Goal: Task Accomplishment & Management: Use online tool/utility

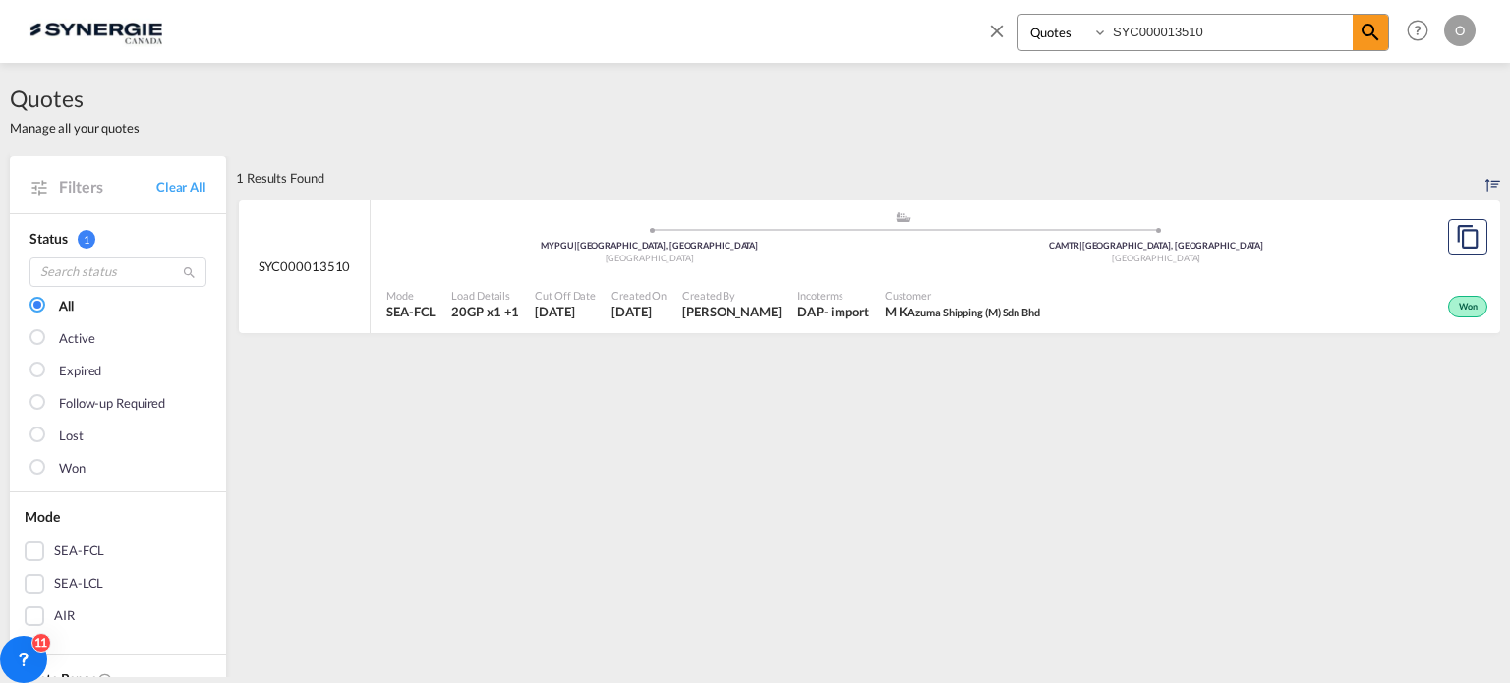
select select "Quotes"
click at [1237, 27] on input "SYC000013510" at bounding box center [1230, 32] width 245 height 34
paste input "SYC000014005"
drag, startPoint x: 1319, startPoint y: 30, endPoint x: 868, endPoint y: 55, distance: 451.0
click at [868, 55] on div "Bookings Quotes Enquiries SYC000013510SYC000014005 Help Resources Product Relea…" at bounding box center [754, 30] width 1451 height 61
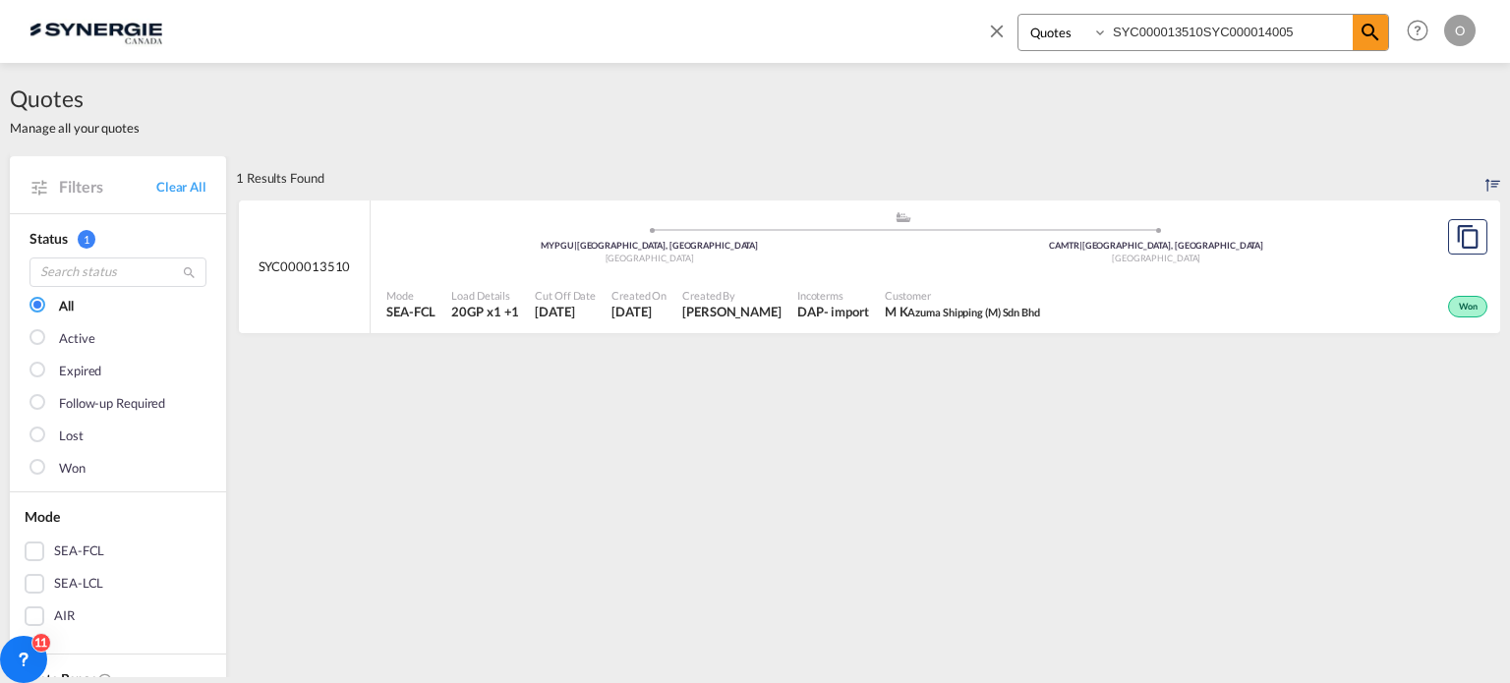
paste input
type input "SYC000014005"
drag, startPoint x: 948, startPoint y: 310, endPoint x: 881, endPoint y: 313, distance: 66.9
click at [881, 313] on span "[PERSON_NAME] GROUP" at bounding box center [962, 312] width 176 height 18
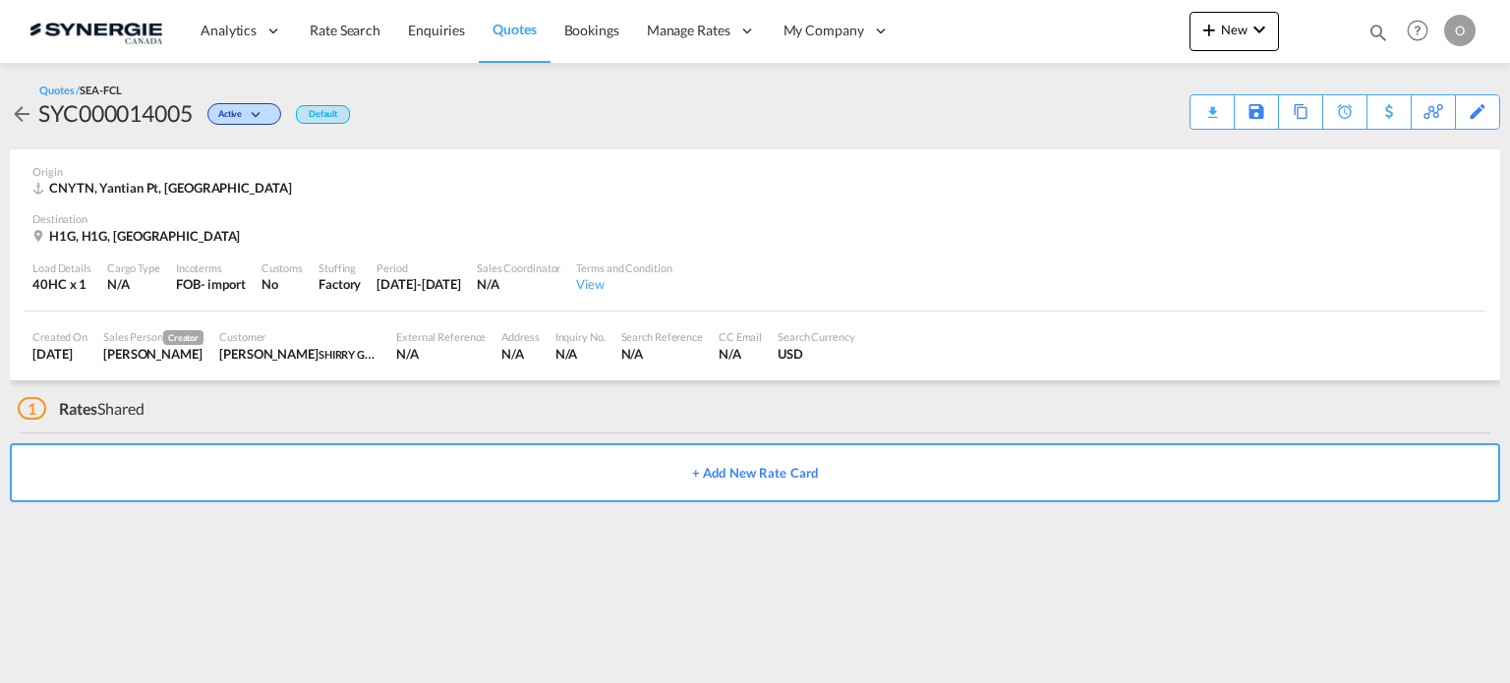
click at [147, 111] on div "SYC000014005" at bounding box center [115, 112] width 154 height 31
click at [1377, 27] on md-icon "icon-magnify" at bounding box center [1379, 33] width 22 height 22
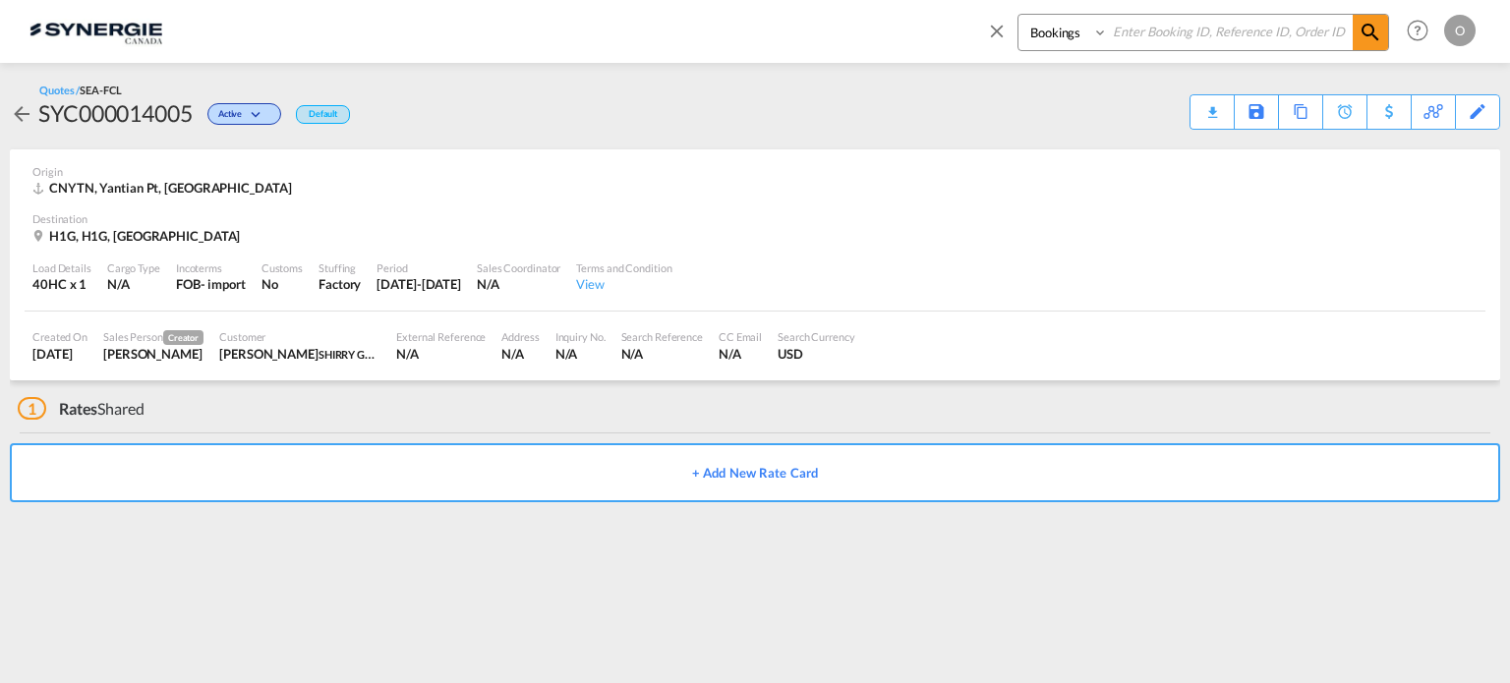
click at [1085, 29] on select "Bookings Quotes Enquiries" at bounding box center [1065, 32] width 93 height 35
select select "Quotes"
click at [1019, 15] on select "Bookings Quotes Enquiries" at bounding box center [1065, 32] width 93 height 35
click at [1168, 39] on input at bounding box center [1230, 32] width 245 height 34
paste input "SYC000014005"
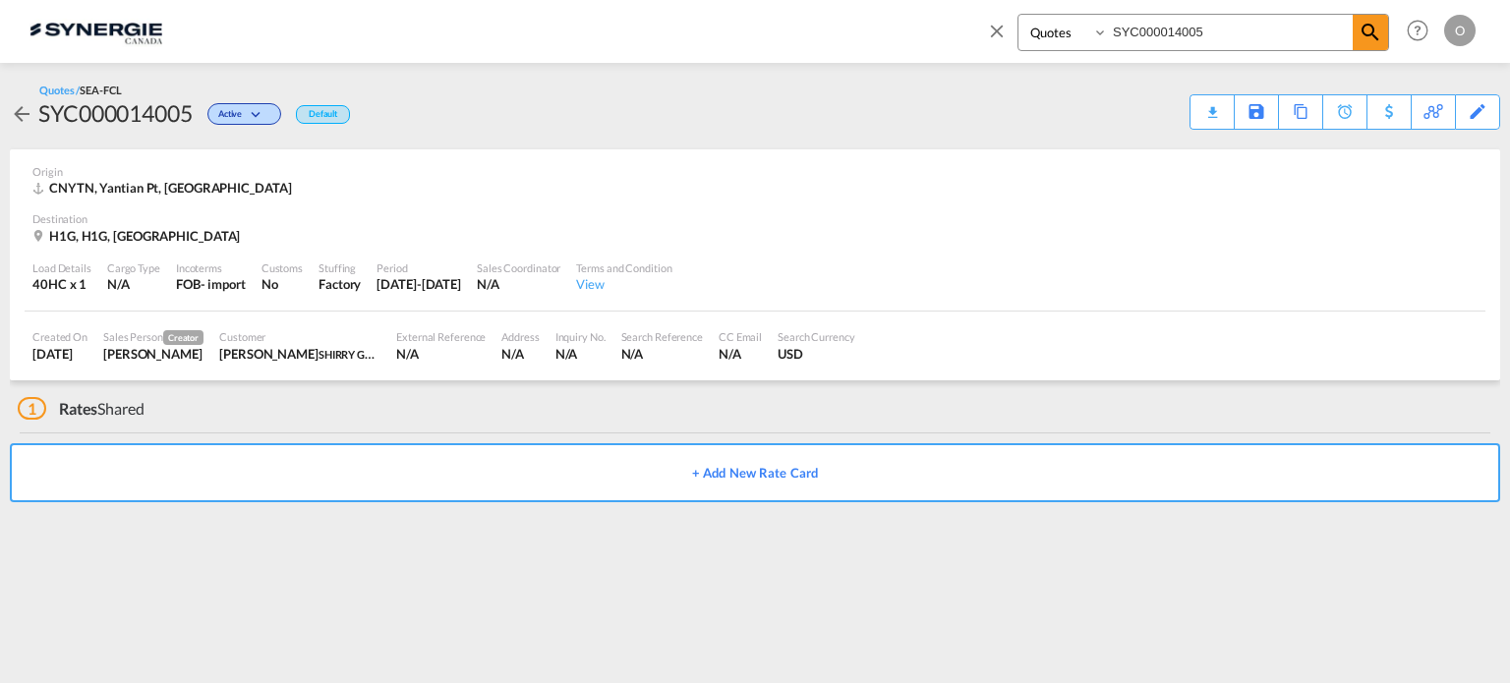
type input "SYC000014005"
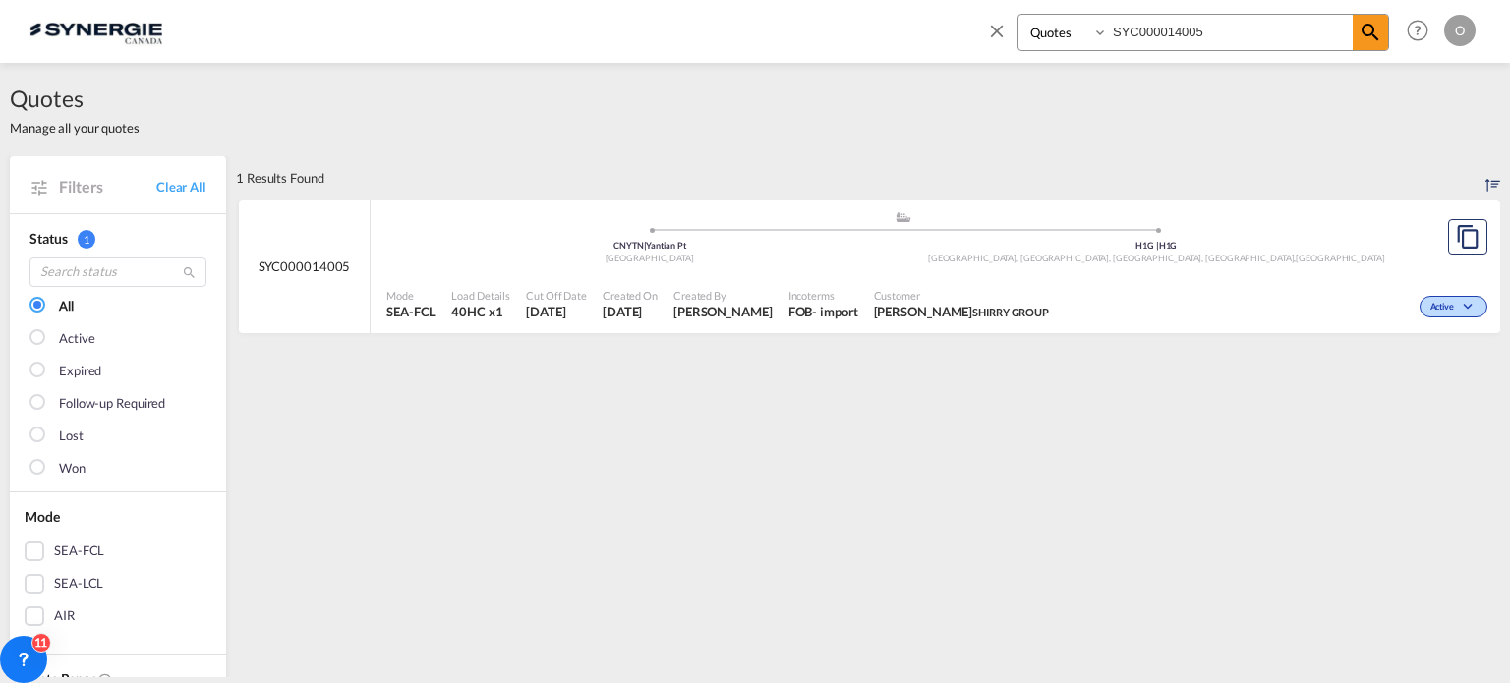
click at [921, 306] on span "[PERSON_NAME] GROUP" at bounding box center [962, 312] width 176 height 18
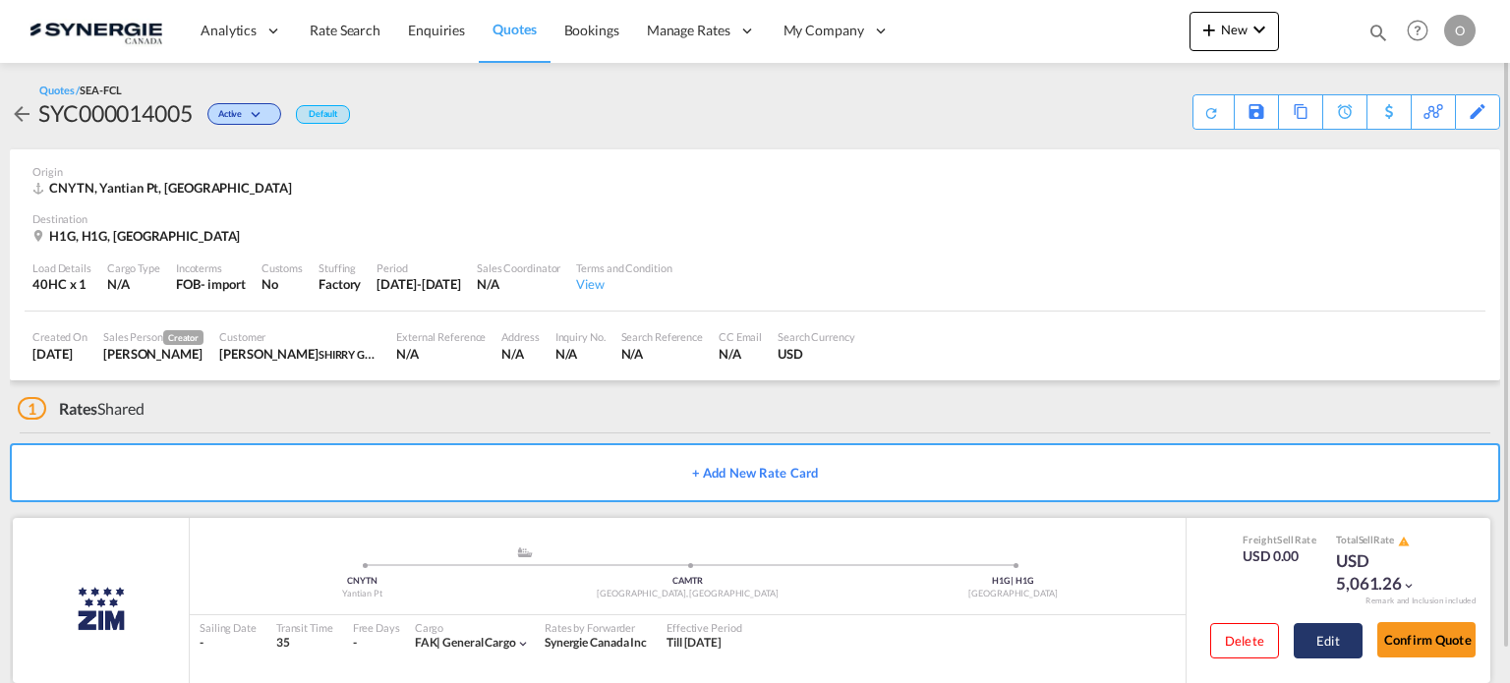
click at [1328, 630] on button "Edit" at bounding box center [1328, 640] width 69 height 35
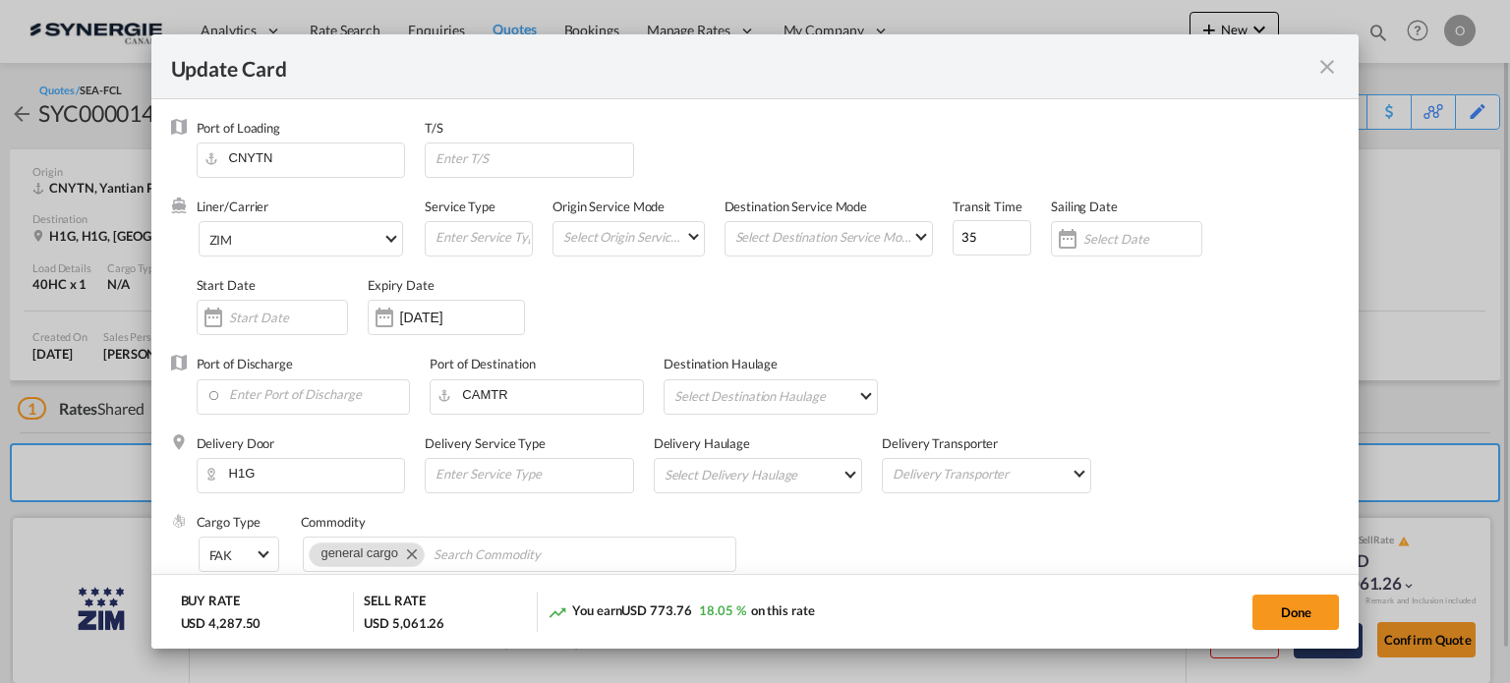
select select "per B/L"
select select "per container"
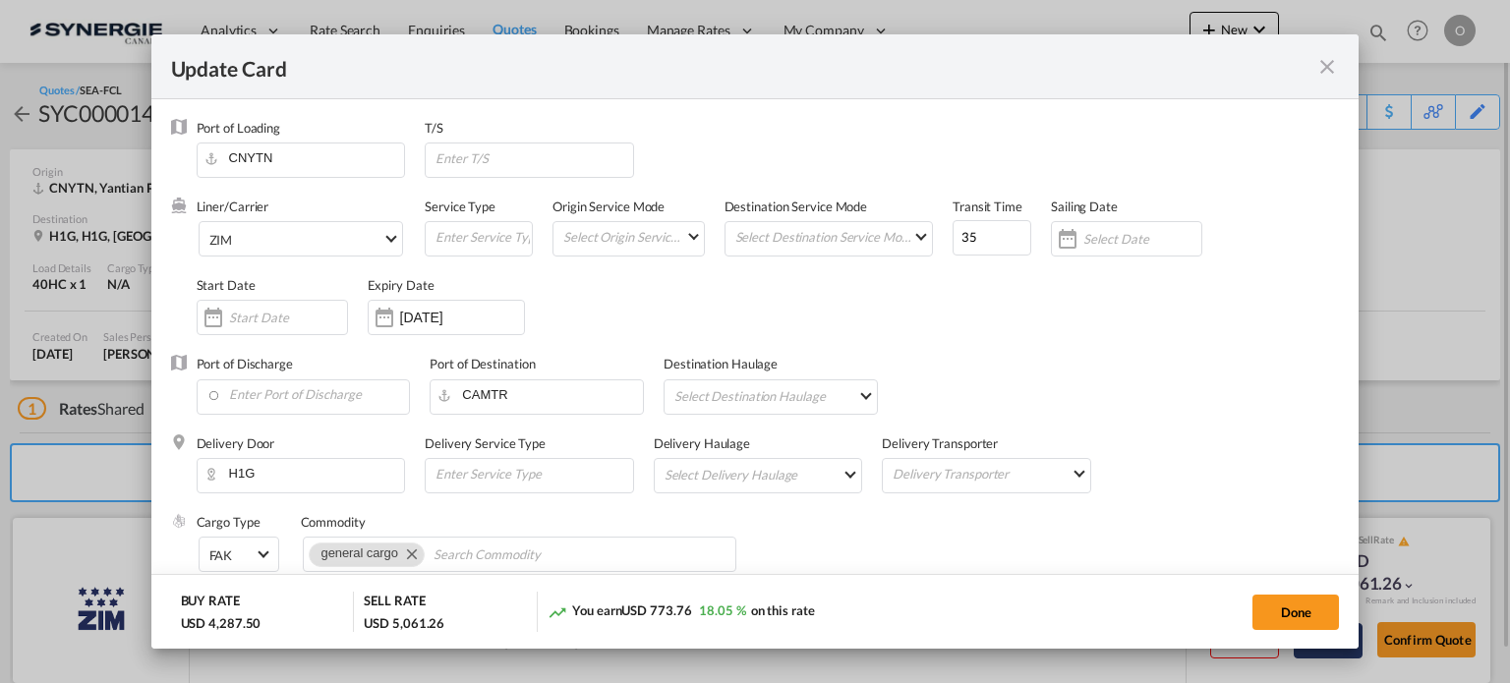
select select "per container"
select select "per shipment"
select select "per equipment"
